Goal: Find specific page/section: Find specific page/section

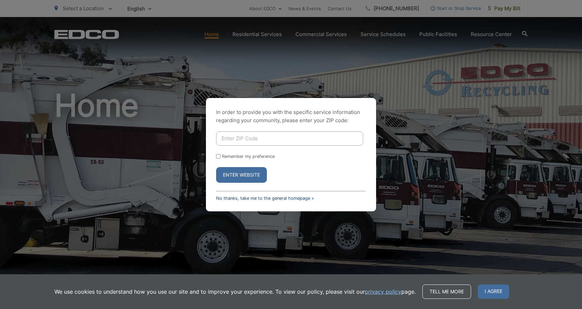
click at [289, 198] on link "No thanks, take me to the general homepage >" at bounding box center [265, 198] width 98 height 5
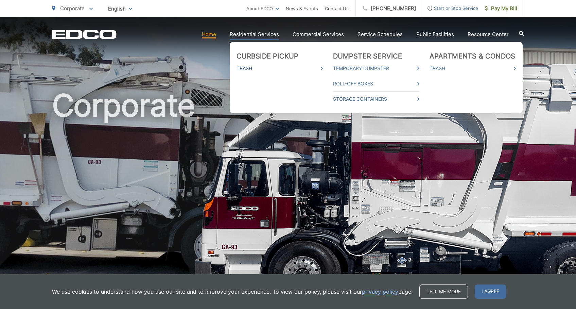
click at [242, 68] on link "Trash" at bounding box center [280, 68] width 86 height 8
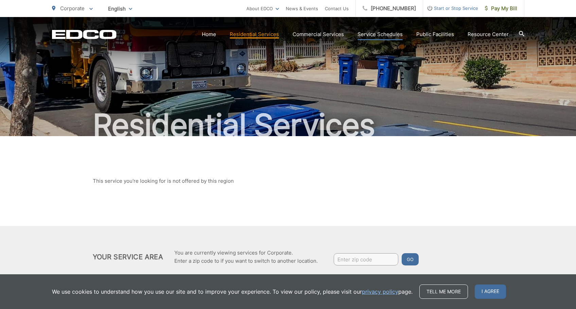
click at [369, 33] on link "Service Schedules" at bounding box center [380, 34] width 45 height 8
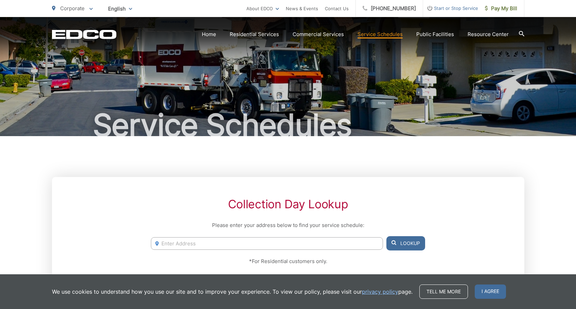
click at [291, 245] on input "Enter Address" at bounding box center [267, 243] width 232 height 13
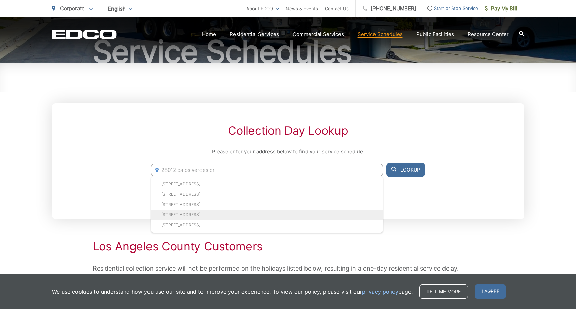
scroll to position [74, 0]
type input "28012 palos verdes dr e"
click at [375, 116] on div "Collection Day Lookup Please enter your address below to find your service sche…" at bounding box center [288, 161] width 473 height 116
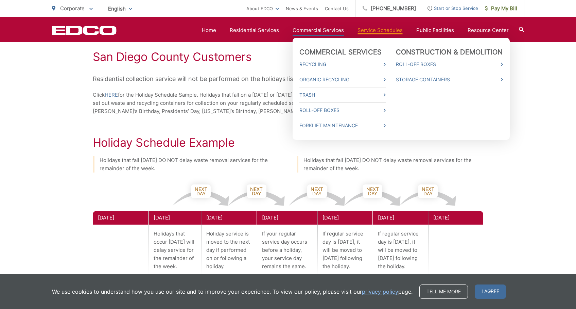
scroll to position [436, 0]
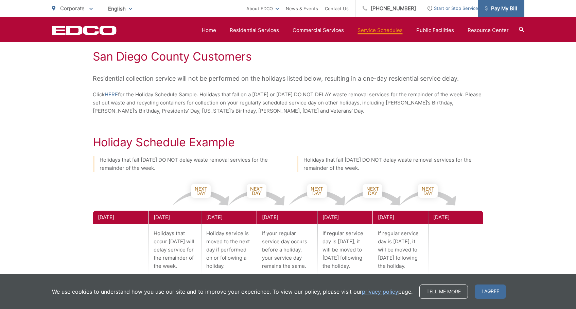
click at [494, 9] on span "Pay My Bill" at bounding box center [501, 8] width 32 height 8
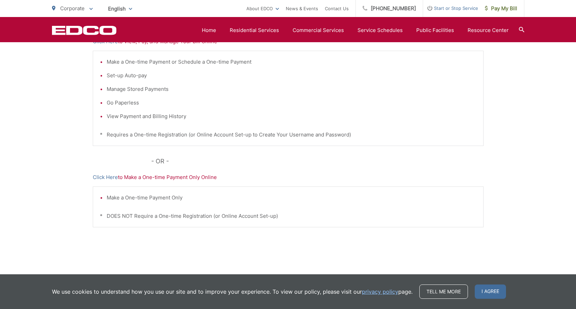
scroll to position [165, 0]
